Goal: Information Seeking & Learning: Learn about a topic

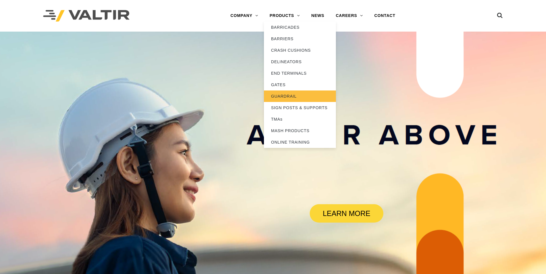
click at [293, 95] on link "GUARDRAIL" at bounding box center [300, 97] width 72 height 12
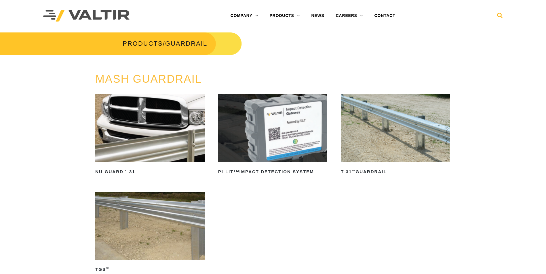
click at [499, 15] on icon at bounding box center [500, 16] width 6 height 9
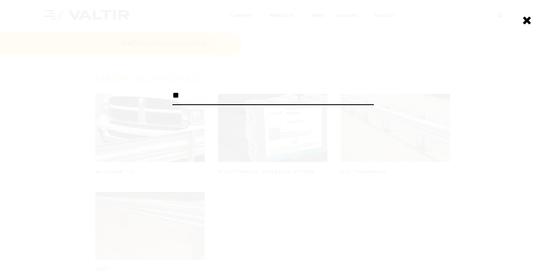
type input "*******"
click input "******" at bounding box center [0, 0] width 0 height 0
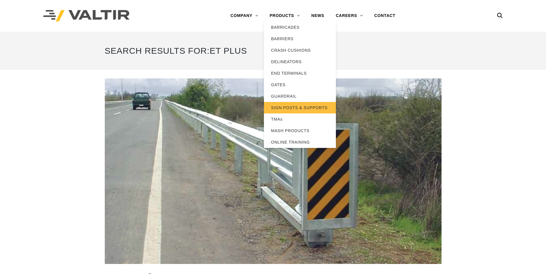
click at [297, 110] on link "SIGN POSTS & SUPPORTS" at bounding box center [300, 108] width 72 height 12
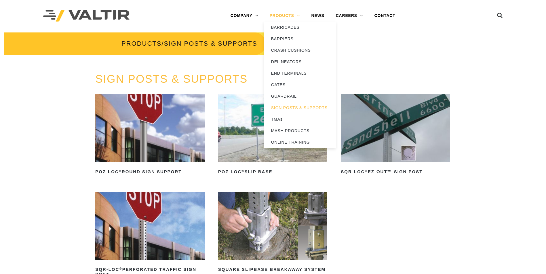
click at [293, 16] on link "PRODUCTS" at bounding box center [285, 16] width 42 height 12
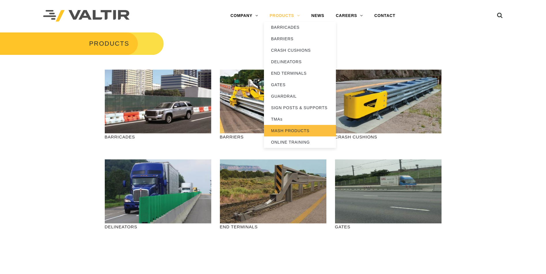
click at [289, 129] on link "MASH PRODUCTS" at bounding box center [300, 131] width 72 height 12
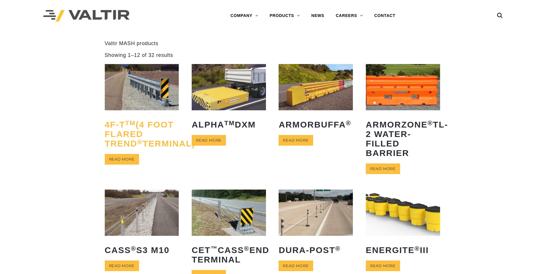
click at [124, 128] on h2 "4F-T TM (4 Foot Flared TREND ® Terminal)" at bounding box center [142, 134] width 74 height 37
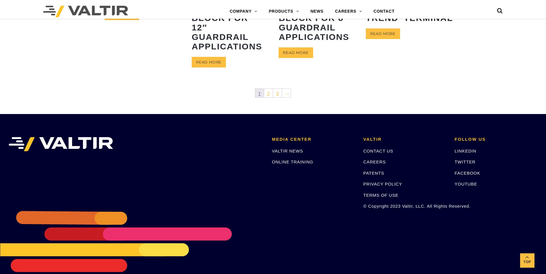
scroll to position [371, 0]
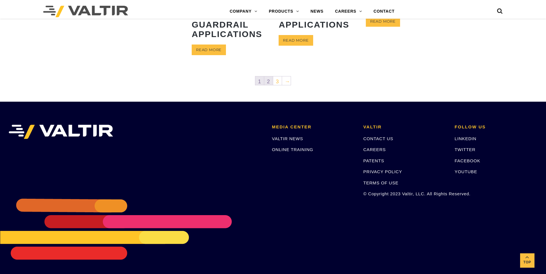
click at [269, 82] on link "2" at bounding box center [268, 81] width 9 height 9
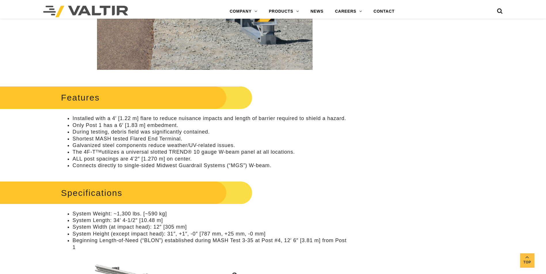
scroll to position [259, 0]
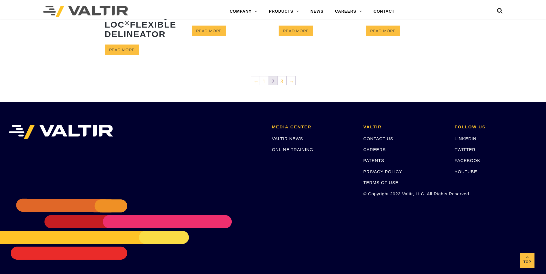
scroll to position [349, 0]
click at [283, 80] on link "3" at bounding box center [282, 81] width 9 height 9
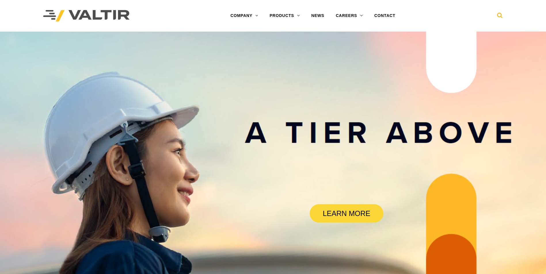
click at [501, 16] on icon at bounding box center [500, 16] width 6 height 9
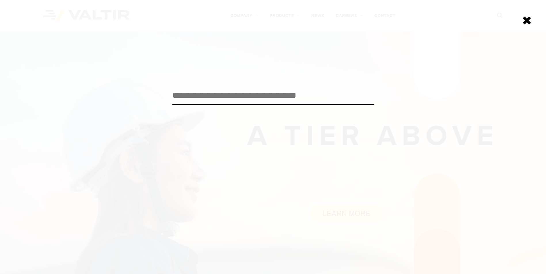
click at [184, 95] on input "search" at bounding box center [272, 95] width 201 height 19
type input "*******"
click input "******" at bounding box center [0, 0] width 0 height 0
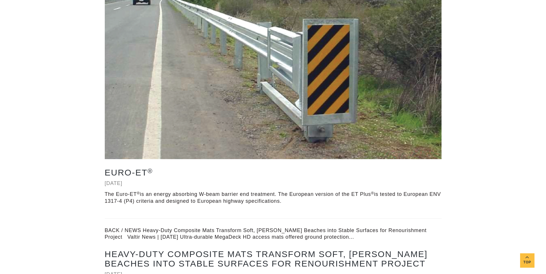
scroll to position [144, 0]
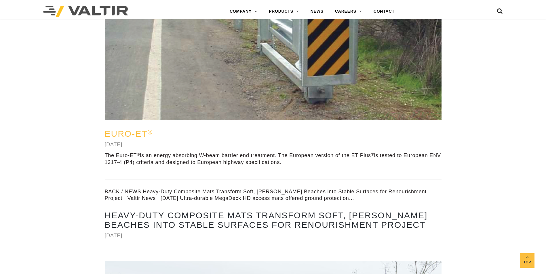
click at [125, 134] on link "Euro-ET ®" at bounding box center [129, 133] width 48 height 9
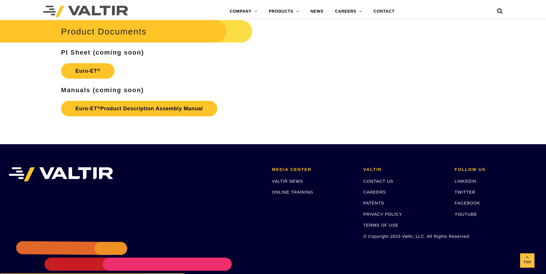
scroll to position [921, 0]
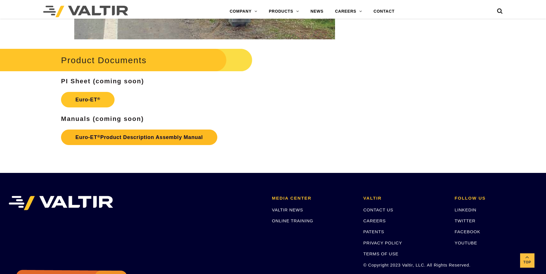
click at [123, 138] on link "Euro-ET ® Product Description Assembly Manual" at bounding box center [139, 138] width 156 height 16
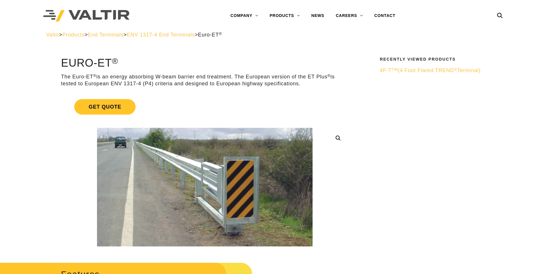
drag, startPoint x: 285, startPoint y: 82, endPoint x: 279, endPoint y: 81, distance: 6.5
click at [285, 82] on p "The Euro-ET ® is an energy absorbing W-beam barrier end treatment. The European…" at bounding box center [204, 81] width 287 height 14
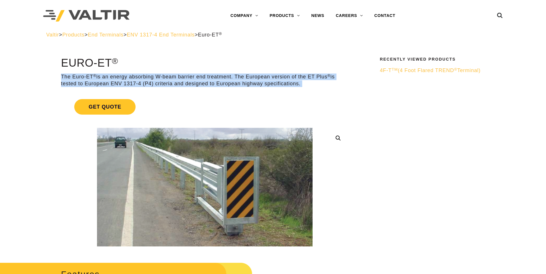
drag, startPoint x: 58, startPoint y: 73, endPoint x: 319, endPoint y: 91, distance: 261.2
drag, startPoint x: 319, startPoint y: 91, endPoint x: 275, endPoint y: 79, distance: 45.0
copy div "**********"
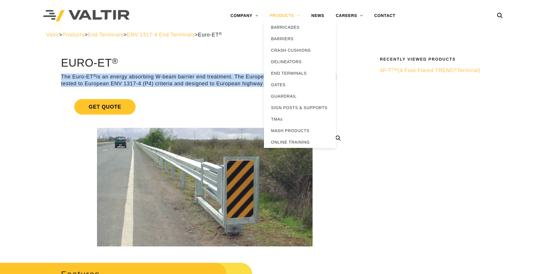
click at [297, 17] on link "PRODUCTS" at bounding box center [285, 16] width 42 height 12
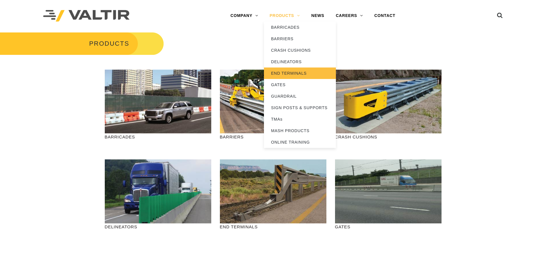
click at [284, 71] on link "END TERMINALS" at bounding box center [300, 74] width 72 height 12
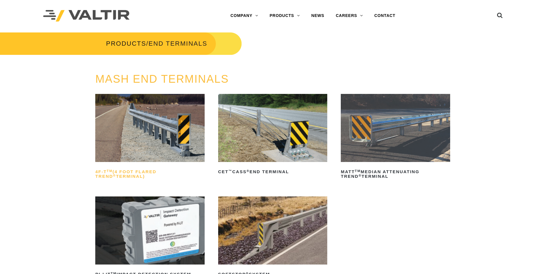
click at [103, 172] on h2 "4F-T TM (4 Foot Flared TREND ® Terminal)" at bounding box center [149, 174] width 109 height 14
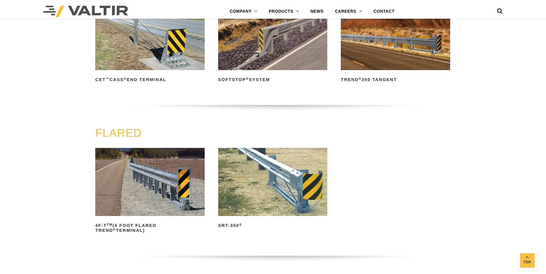
scroll to position [473, 0]
